Goal: Task Accomplishment & Management: Complete application form

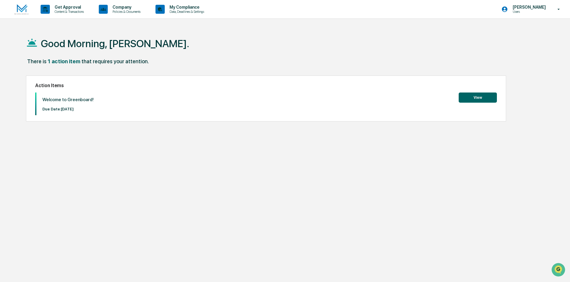
click at [474, 100] on button "View" at bounding box center [477, 97] width 38 height 10
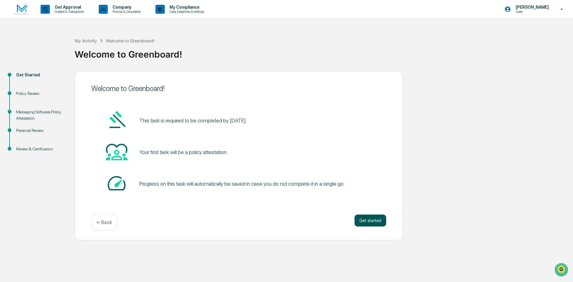
click at [372, 220] on button "Get started" at bounding box center [370, 220] width 32 height 12
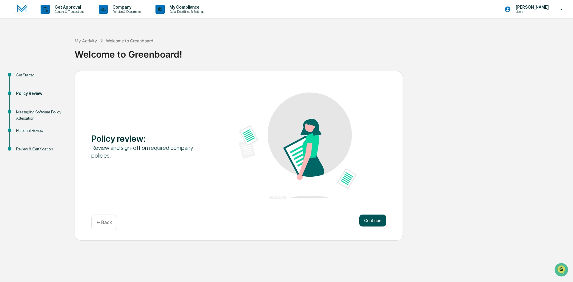
click at [382, 222] on button "Continue" at bounding box center [372, 220] width 27 height 12
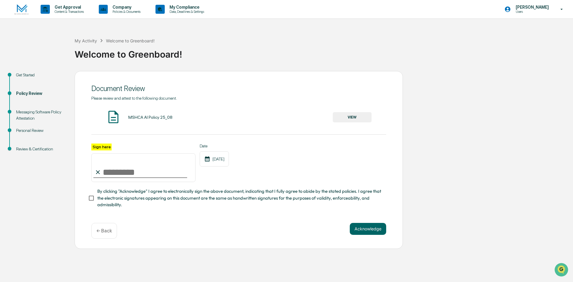
click at [343, 115] on button "VIEW" at bounding box center [352, 117] width 39 height 10
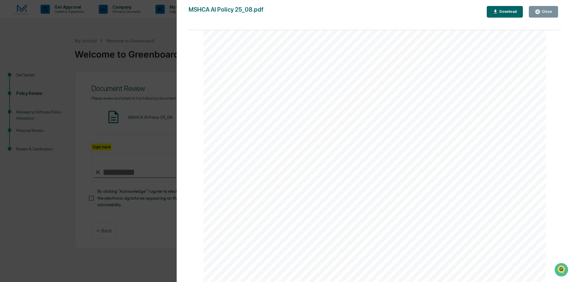
scroll to position [1130, 0]
click at [537, 15] on button "Close" at bounding box center [543, 12] width 29 height 12
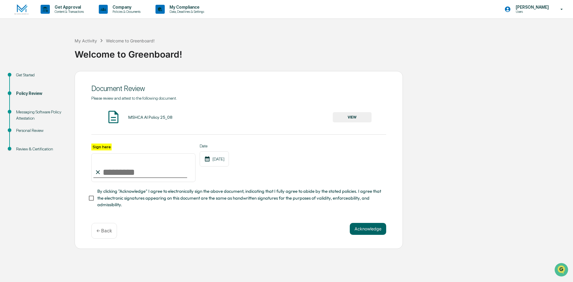
click at [109, 172] on input "Sign here" at bounding box center [143, 167] width 104 height 29
type input "**********"
click at [372, 234] on button "Acknowledge" at bounding box center [368, 229] width 36 height 12
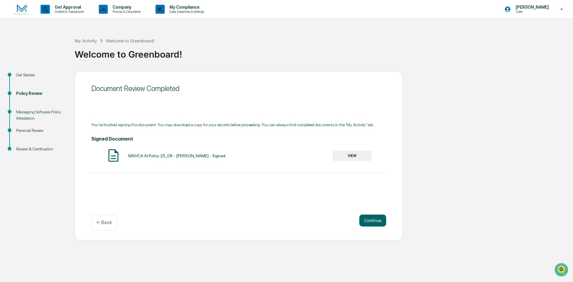
click at [354, 153] on button "VIEW" at bounding box center [352, 156] width 39 height 10
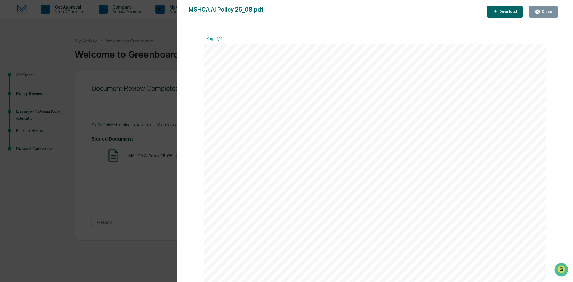
click at [540, 14] on icon "button" at bounding box center [537, 12] width 6 height 6
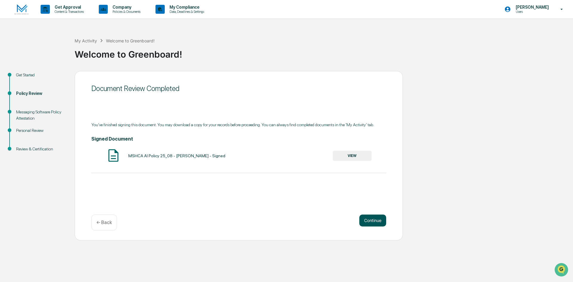
click at [370, 224] on button "Continue" at bounding box center [372, 220] width 27 height 12
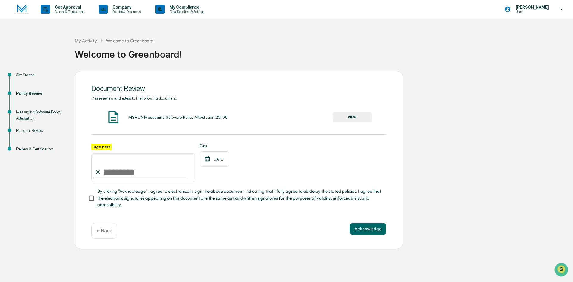
click at [346, 117] on button "VIEW" at bounding box center [352, 117] width 39 height 10
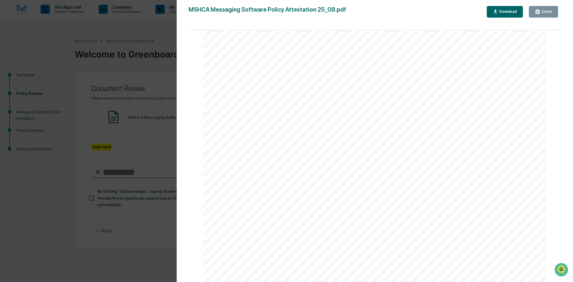
scroll to position [1130, 0]
click at [535, 12] on button "Close" at bounding box center [543, 12] width 29 height 12
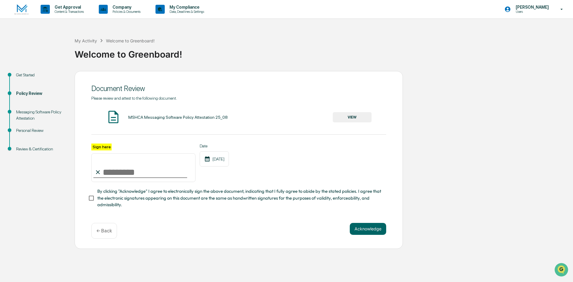
click at [112, 168] on input "Sign here" at bounding box center [143, 167] width 104 height 29
type input "**********"
click at [358, 233] on button "Acknowledge" at bounding box center [368, 229] width 36 height 12
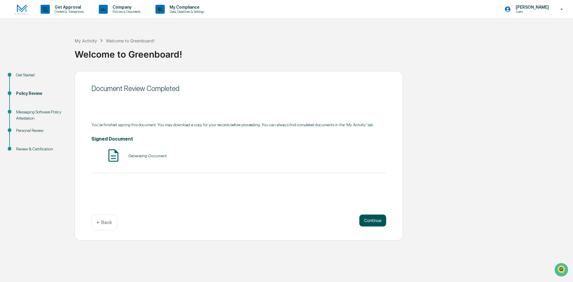
click at [369, 222] on button "Continue" at bounding box center [372, 220] width 27 height 12
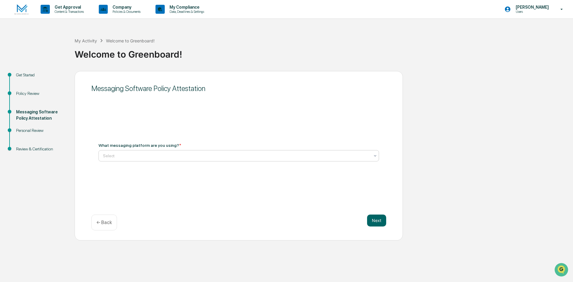
click at [123, 155] on div at bounding box center [236, 156] width 267 height 6
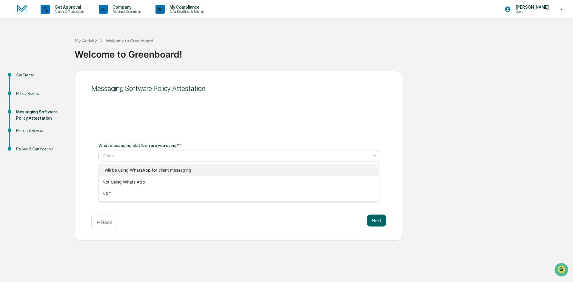
click at [126, 169] on div "I will be using WhatsApp for client messaging" at bounding box center [239, 170] width 280 height 12
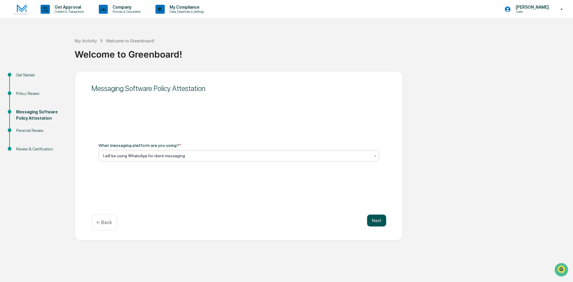
click at [375, 222] on button "Next" at bounding box center [376, 220] width 19 height 12
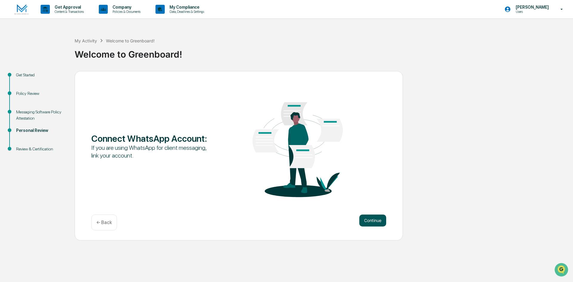
click at [373, 219] on button "Continue" at bounding box center [372, 220] width 27 height 12
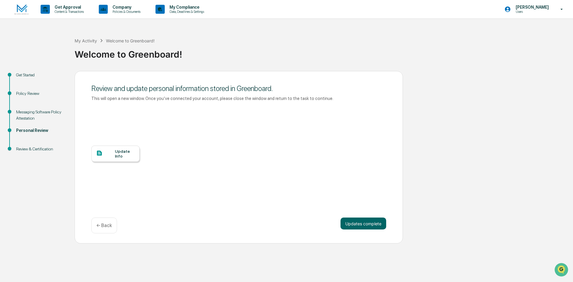
click at [119, 157] on div "Update Info" at bounding box center [125, 154] width 20 height 10
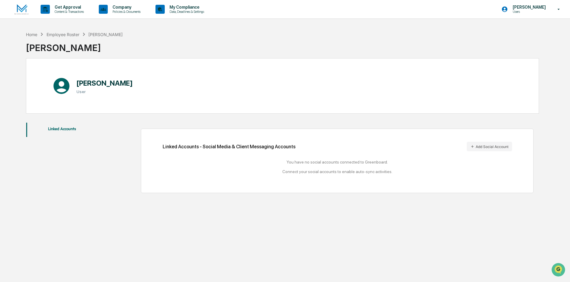
click at [27, 9] on img at bounding box center [21, 9] width 14 height 10
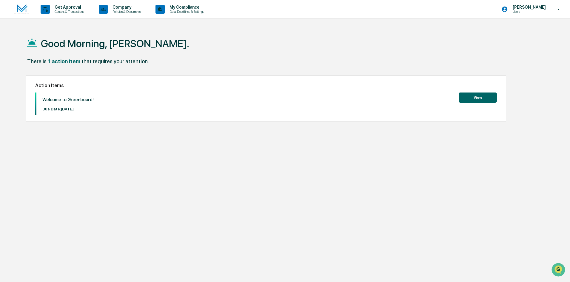
click at [490, 100] on button "View" at bounding box center [477, 97] width 38 height 10
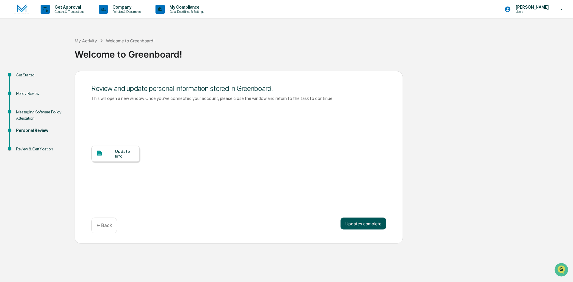
click at [373, 221] on button "Updates complete" at bounding box center [363, 223] width 46 height 12
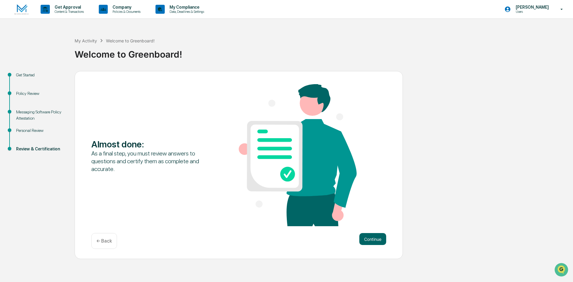
click at [347, 232] on div "Almost done : As a final step, you must review answers to questions and certify…" at bounding box center [239, 165] width 328 height 188
click at [370, 241] on button "Continue" at bounding box center [372, 239] width 27 height 12
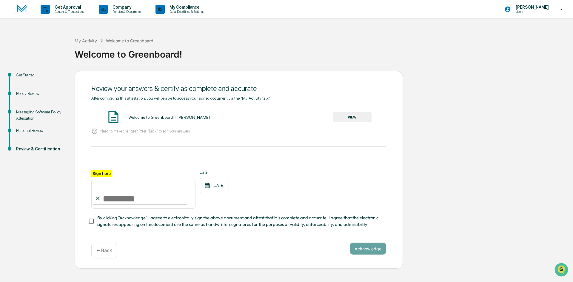
click at [354, 118] on button "VIEW" at bounding box center [352, 117] width 39 height 10
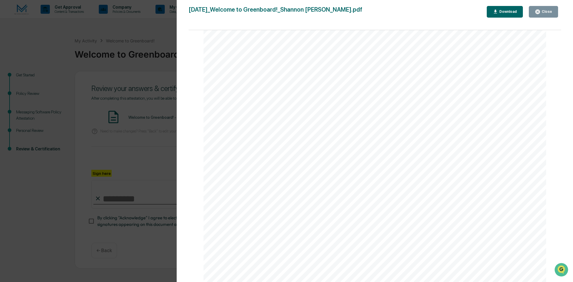
scroll to position [750, 0]
click at [552, 9] on button "Close" at bounding box center [543, 12] width 29 height 12
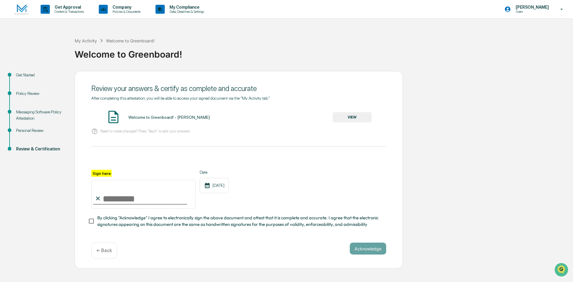
click at [116, 196] on input "Sign here" at bounding box center [143, 194] width 104 height 29
type input "**********"
click at [374, 254] on button "Acknowledge" at bounding box center [368, 248] width 36 height 12
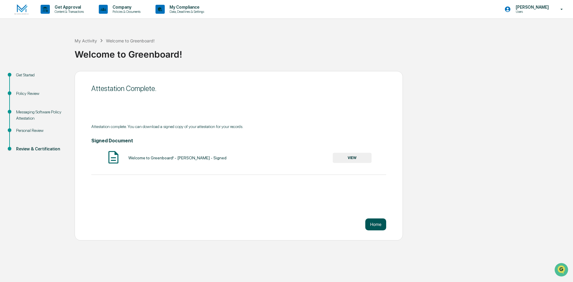
click at [376, 227] on button "Home" at bounding box center [375, 224] width 21 height 12
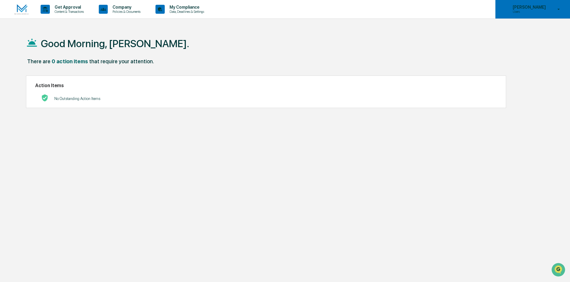
click at [535, 10] on p "Users" at bounding box center [528, 12] width 41 height 4
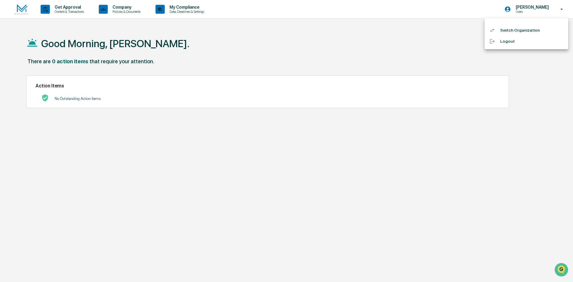
click at [503, 41] on li "Logout" at bounding box center [526, 41] width 84 height 11
